Goal: Entertainment & Leisure: Consume media (video, audio)

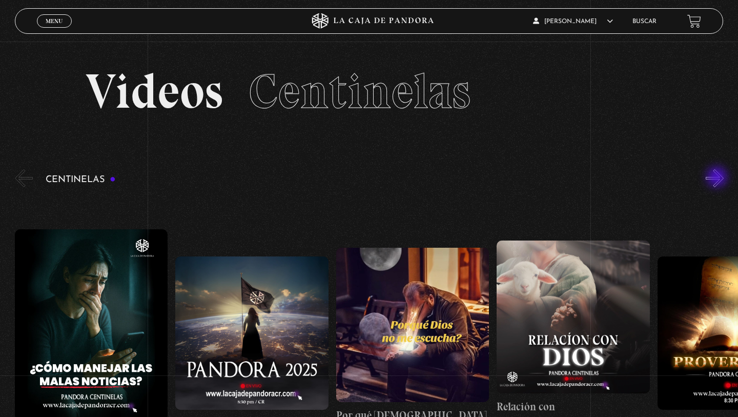
click at [718, 178] on button "»" at bounding box center [715, 178] width 18 height 18
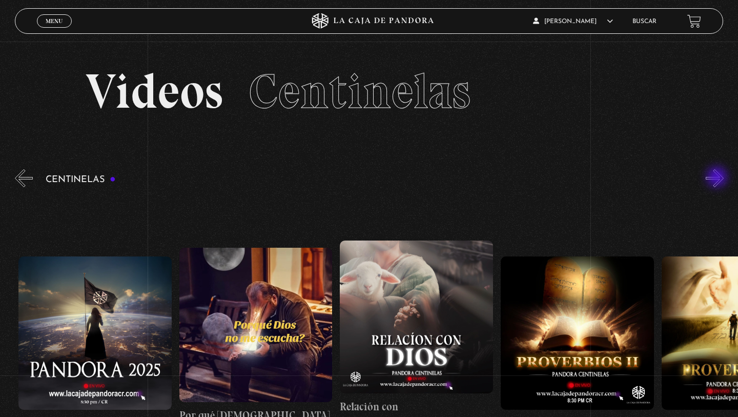
click at [718, 178] on button "»" at bounding box center [715, 178] width 18 height 18
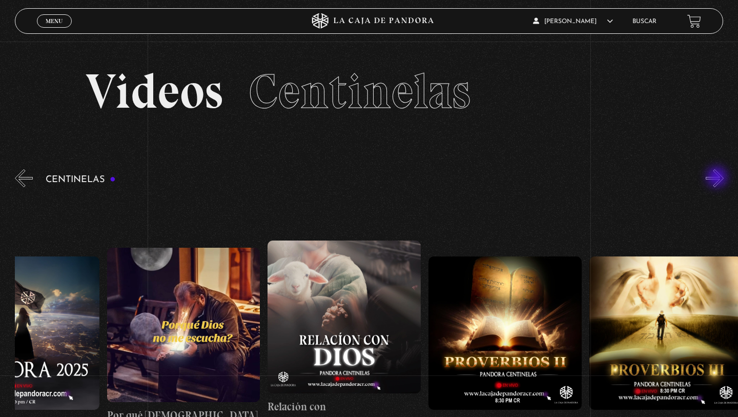
click at [718, 178] on button "»" at bounding box center [715, 178] width 18 height 18
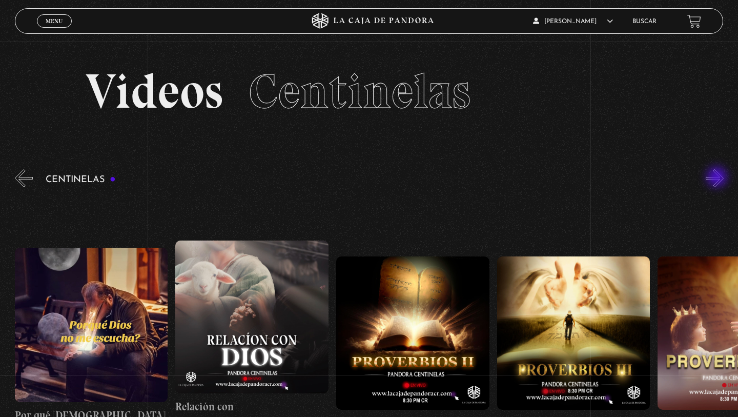
click at [718, 178] on button "»" at bounding box center [715, 178] width 18 height 18
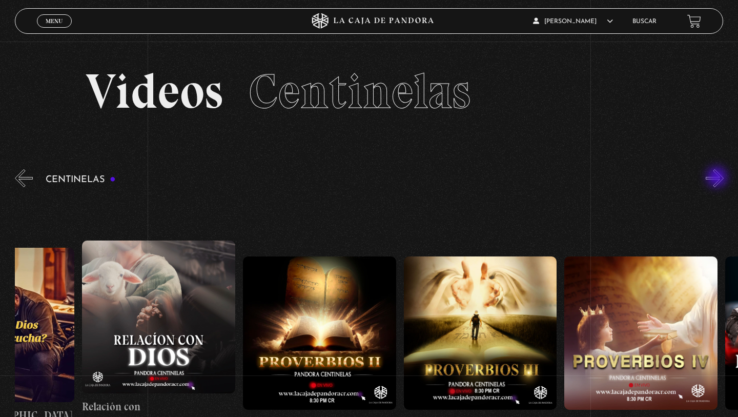
click at [718, 178] on button "»" at bounding box center [715, 178] width 18 height 18
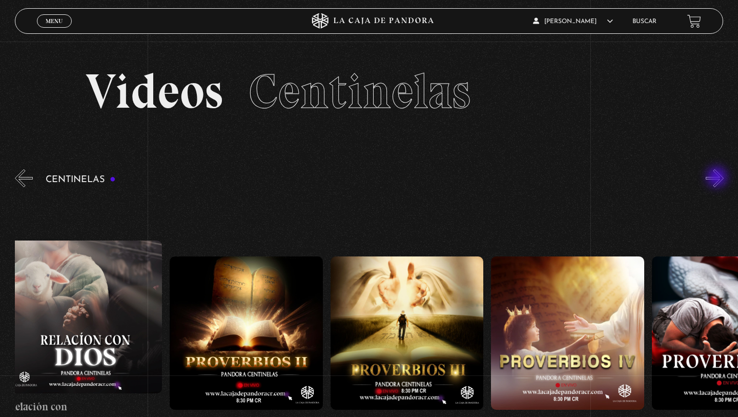
click at [718, 178] on button "»" at bounding box center [715, 178] width 18 height 18
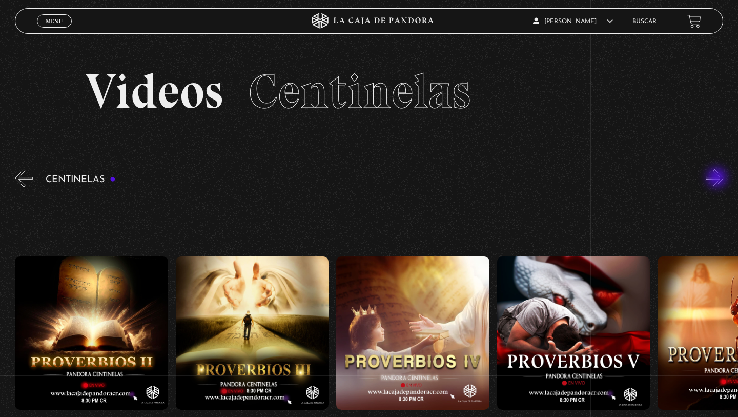
click at [718, 178] on button "»" at bounding box center [715, 178] width 18 height 18
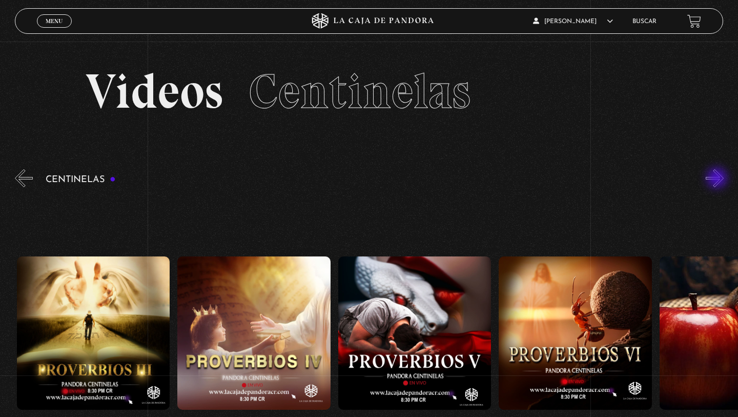
click at [718, 179] on button "»" at bounding box center [715, 178] width 18 height 18
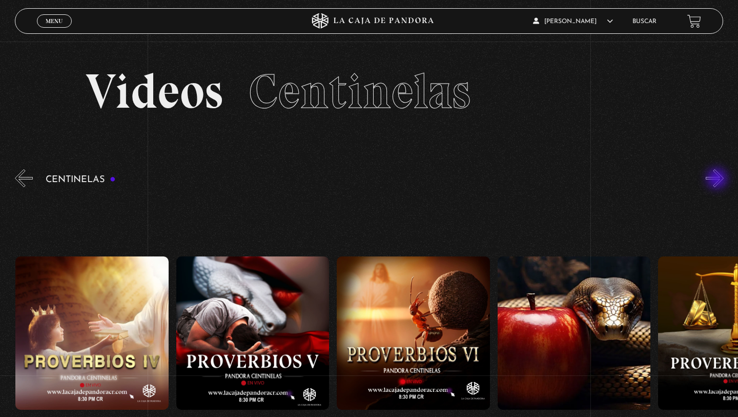
click at [718, 179] on button "»" at bounding box center [715, 178] width 18 height 18
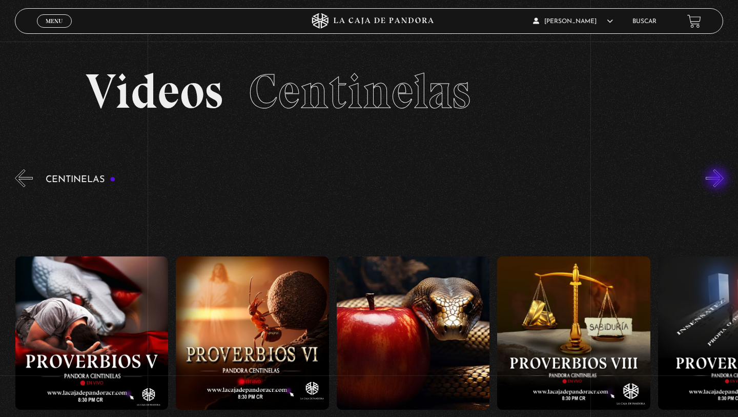
click at [718, 179] on button "»" at bounding box center [715, 178] width 18 height 18
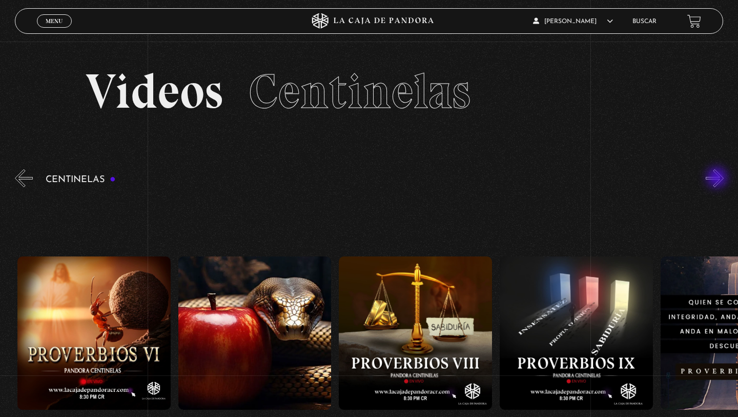
scroll to position [0, 1286]
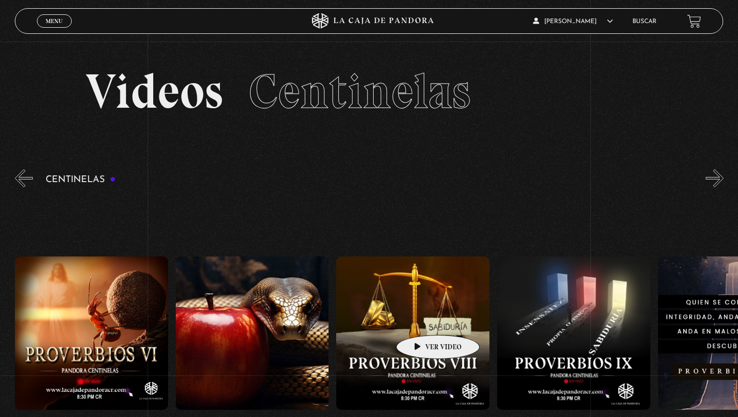
click at [422, 319] on figure at bounding box center [412, 332] width 153 height 153
click at [409, 309] on figure at bounding box center [412, 332] width 153 height 153
